Goal: Find specific page/section: Find specific page/section

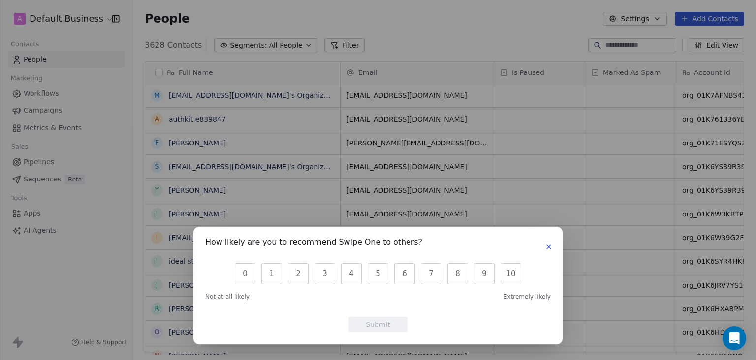
scroll to position [8, 8]
click at [551, 246] on icon "button" at bounding box center [549, 246] width 8 height 8
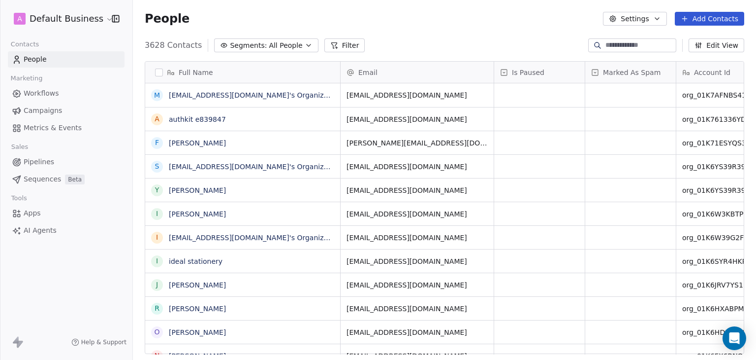
click at [48, 21] on html "A Default Business Contacts People Marketing Workflows Campaigns Metrics & Even…" at bounding box center [378, 180] width 756 height 360
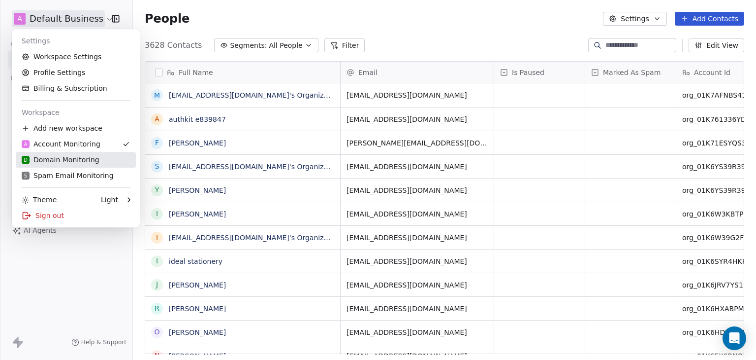
click at [56, 161] on div "D Domain Monitoring" at bounding box center [61, 160] width 78 height 10
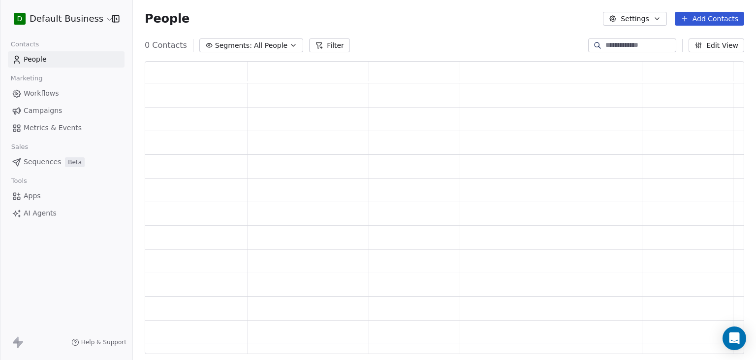
scroll to position [285, 592]
click at [606, 44] on input at bounding box center [640, 45] width 69 height 10
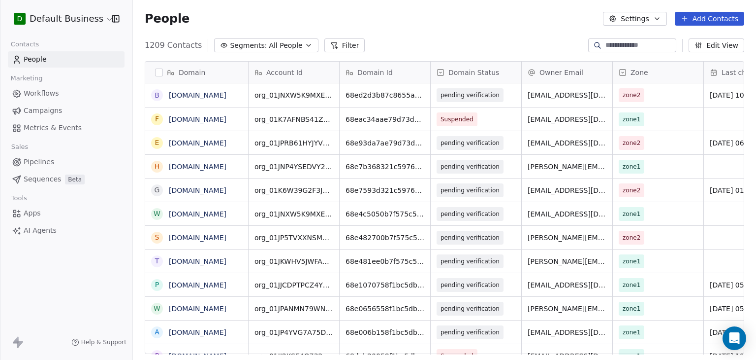
paste input "*******"
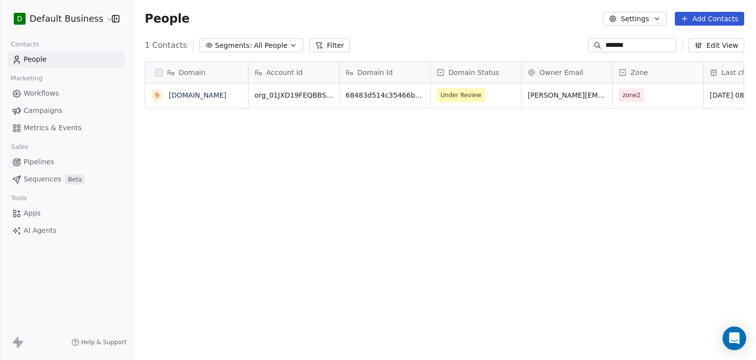
scroll to position [308, 616]
type input "*******"
click at [491, 98] on span "Under Review" at bounding box center [467, 95] width 60 height 14
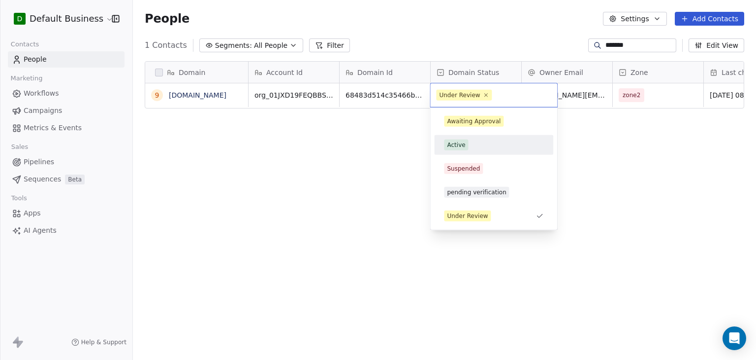
click at [483, 143] on div "Active" at bounding box center [493, 144] width 99 height 11
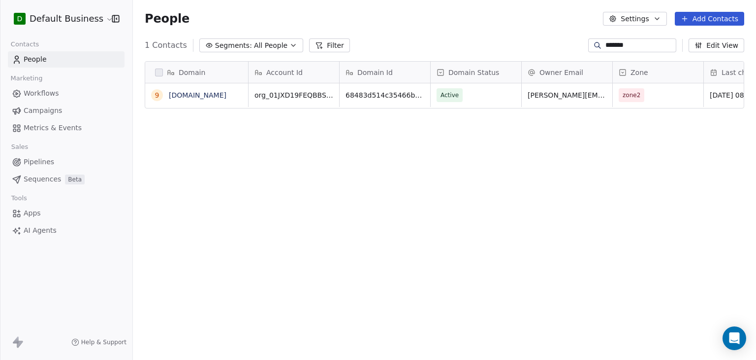
click at [595, 174] on div "Domain 9 [DOMAIN_NAME] Account Id Domain Id Domain Status Owner Email Zone Last…" at bounding box center [444, 211] width 623 height 316
click at [188, 99] on link "[DOMAIN_NAME]" at bounding box center [198, 95] width 58 height 8
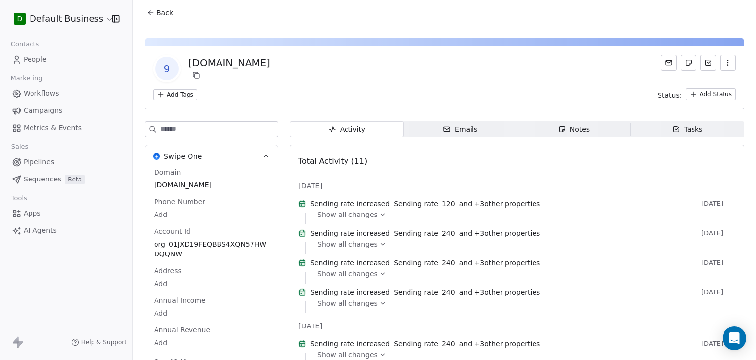
click at [141, 10] on button "Back" at bounding box center [160, 13] width 38 height 18
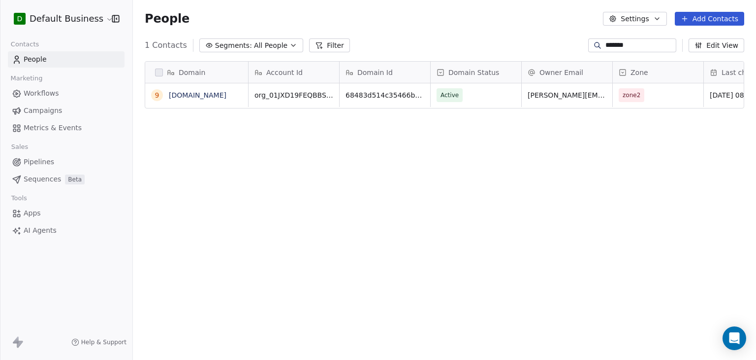
scroll to position [308, 616]
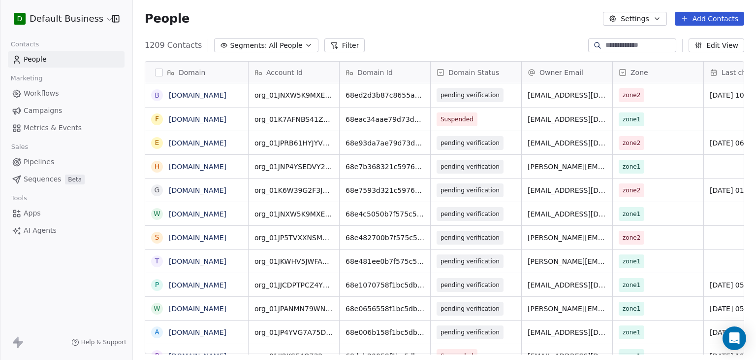
scroll to position [308, 616]
click at [610, 48] on input at bounding box center [640, 45] width 69 height 10
paste input "*******"
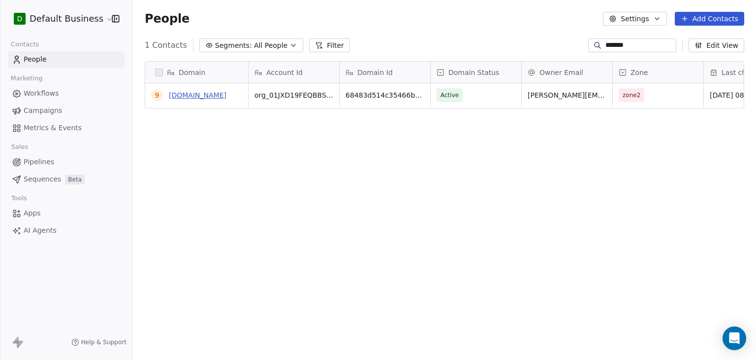
type input "*******"
click at [186, 97] on link "[DOMAIN_NAME]" at bounding box center [198, 95] width 58 height 8
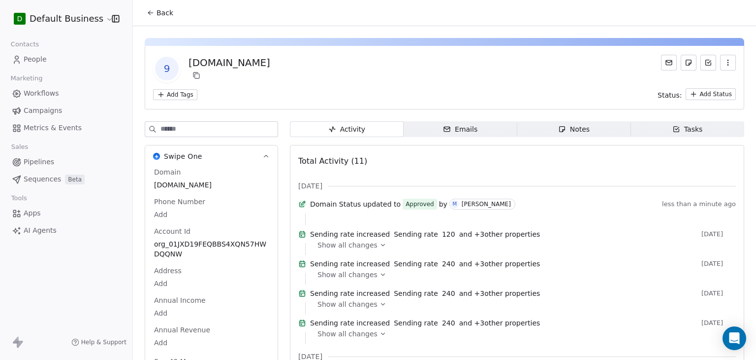
click at [78, 14] on html "D Default Business Contacts People Marketing Workflows Campaigns Metrics & Even…" at bounding box center [378, 180] width 756 height 360
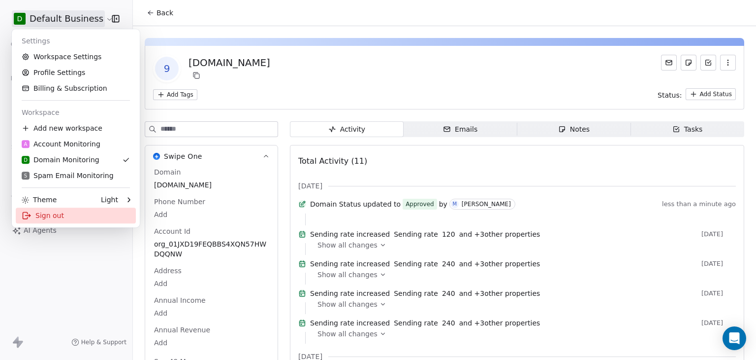
click at [46, 212] on div "Sign out" at bounding box center [76, 215] width 120 height 16
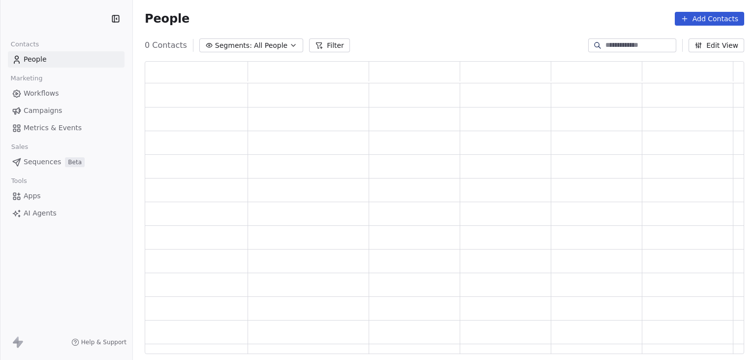
scroll to position [285, 592]
